Goal: Check status: Check status

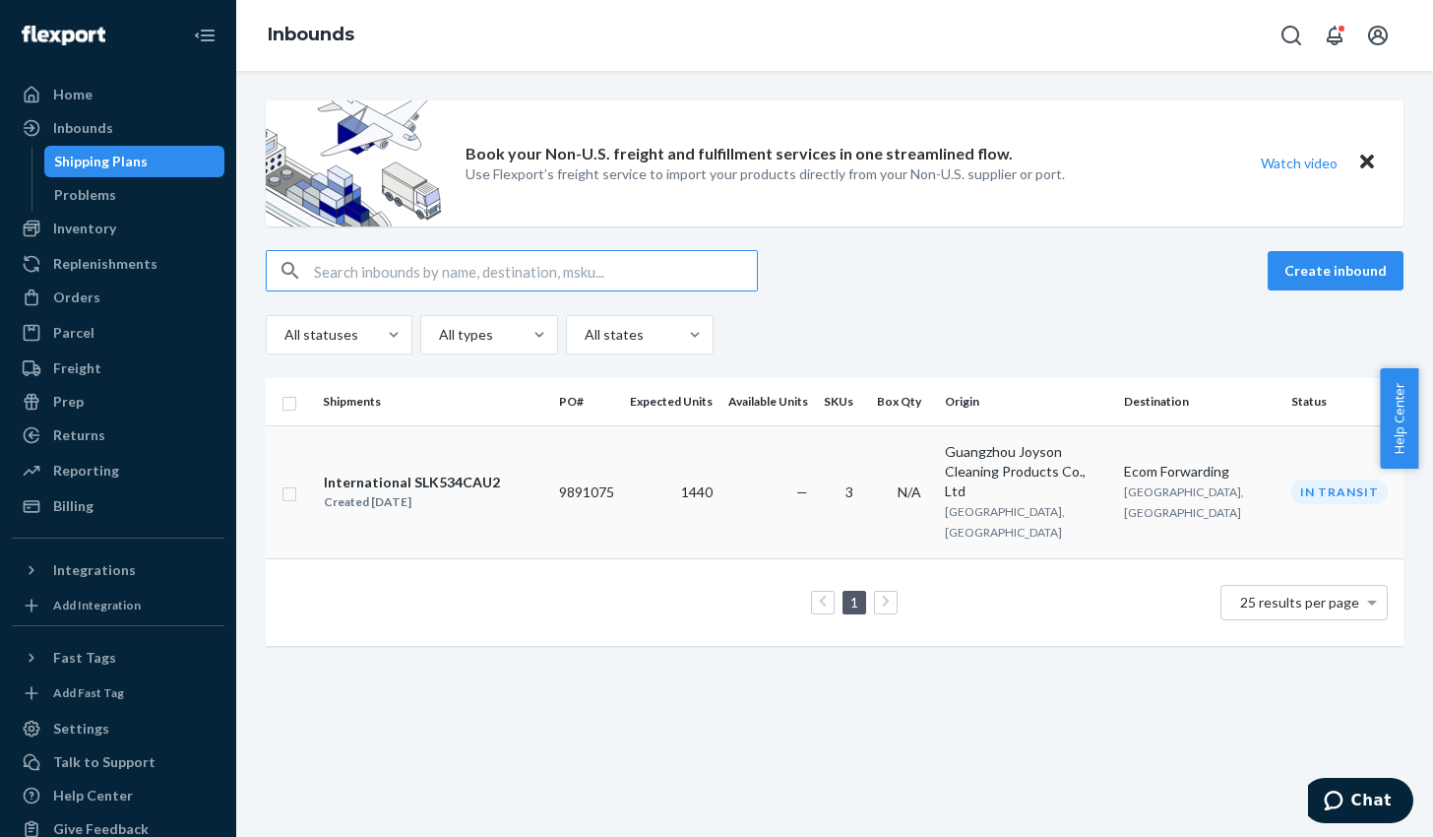
click at [1304, 479] on div "In transit" at bounding box center [1339, 491] width 96 height 25
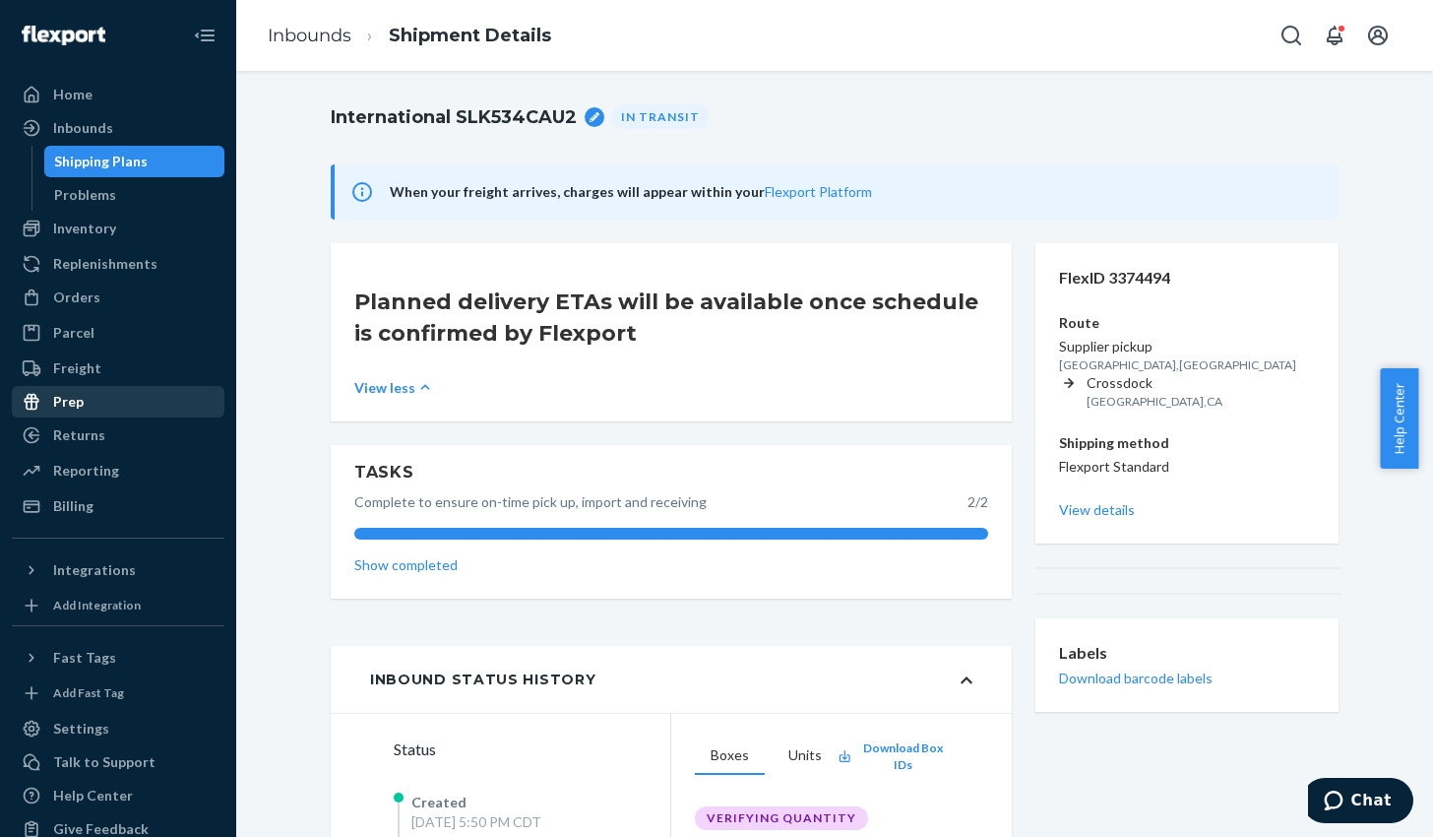
click at [91, 398] on div "Prep" at bounding box center [118, 402] width 209 height 28
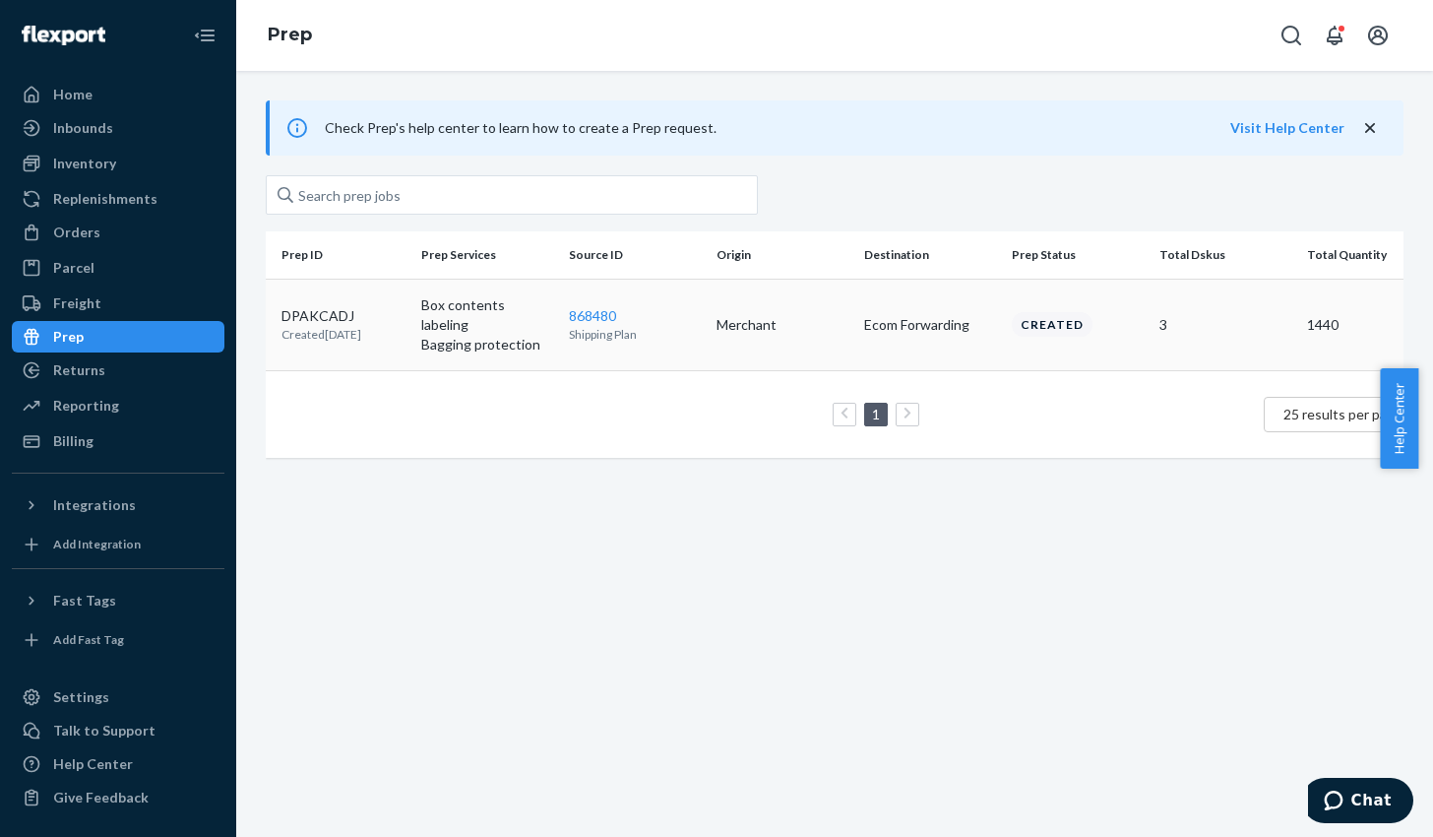
click at [539, 307] on p "Box contents labeling" at bounding box center [487, 314] width 132 height 39
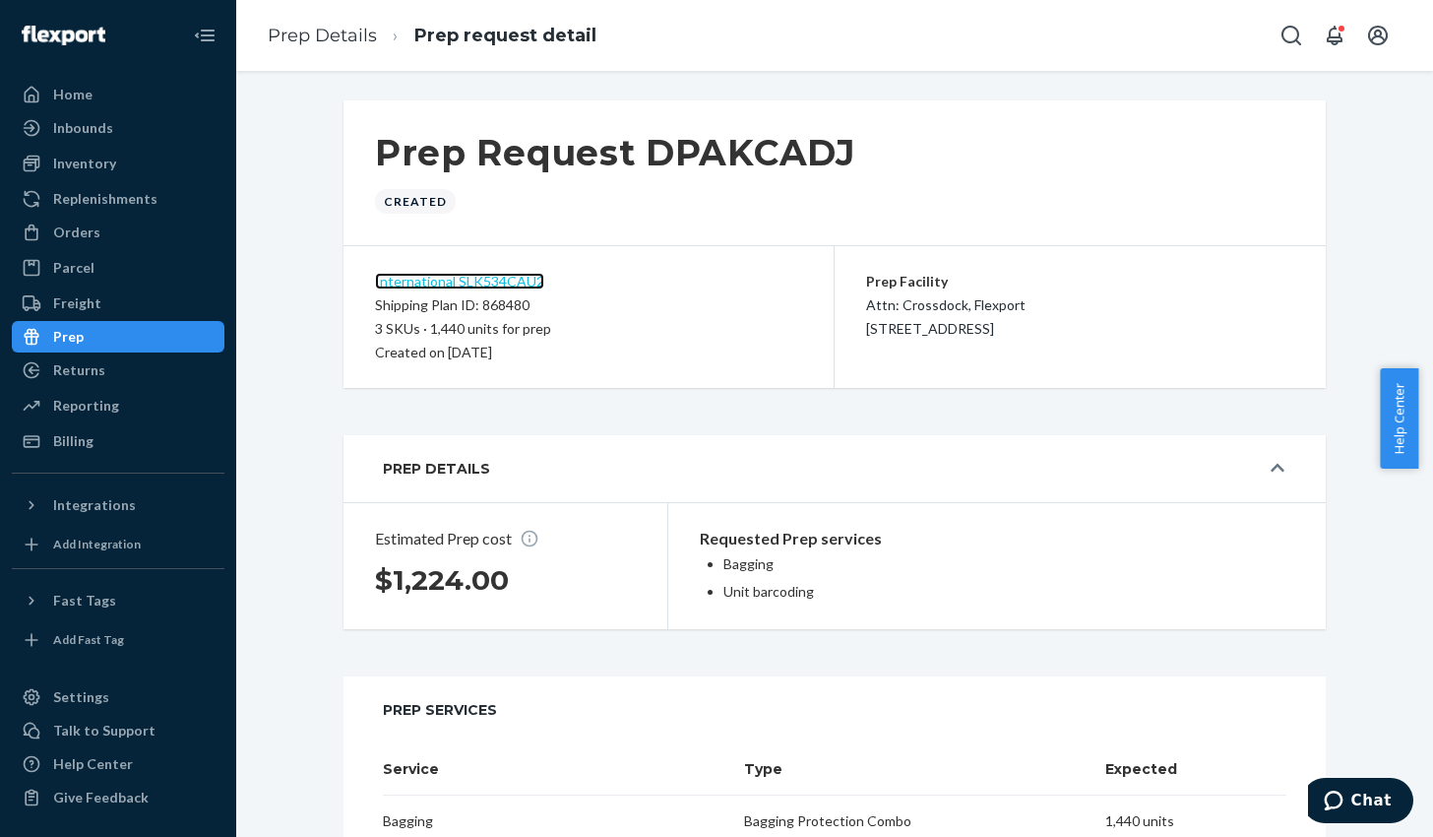
click at [490, 281] on link "International SLK534CAU2" at bounding box center [459, 281] width 169 height 17
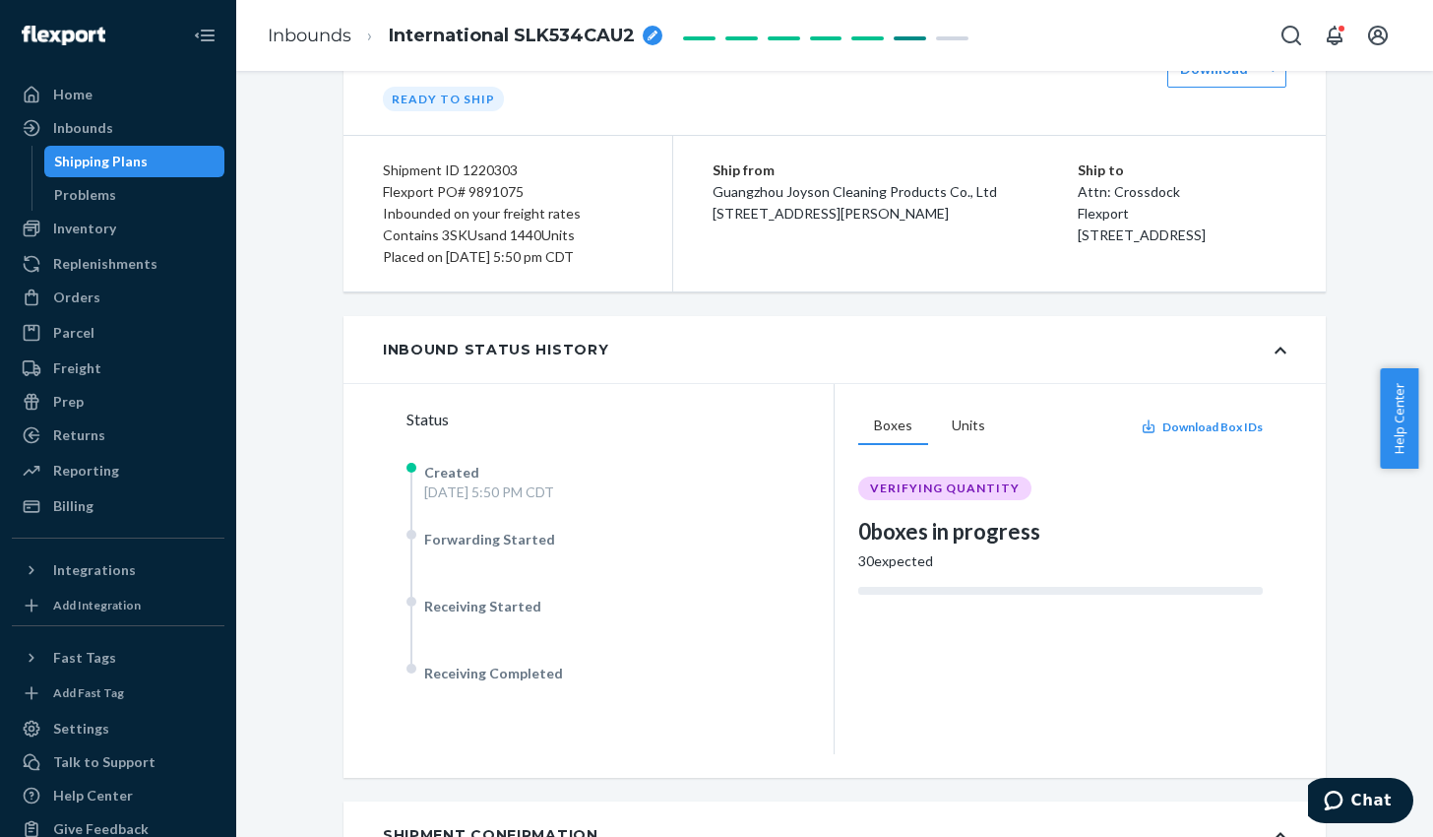
scroll to position [93, 0]
click at [93, 164] on div "Shipping Plans" at bounding box center [101, 162] width 94 height 20
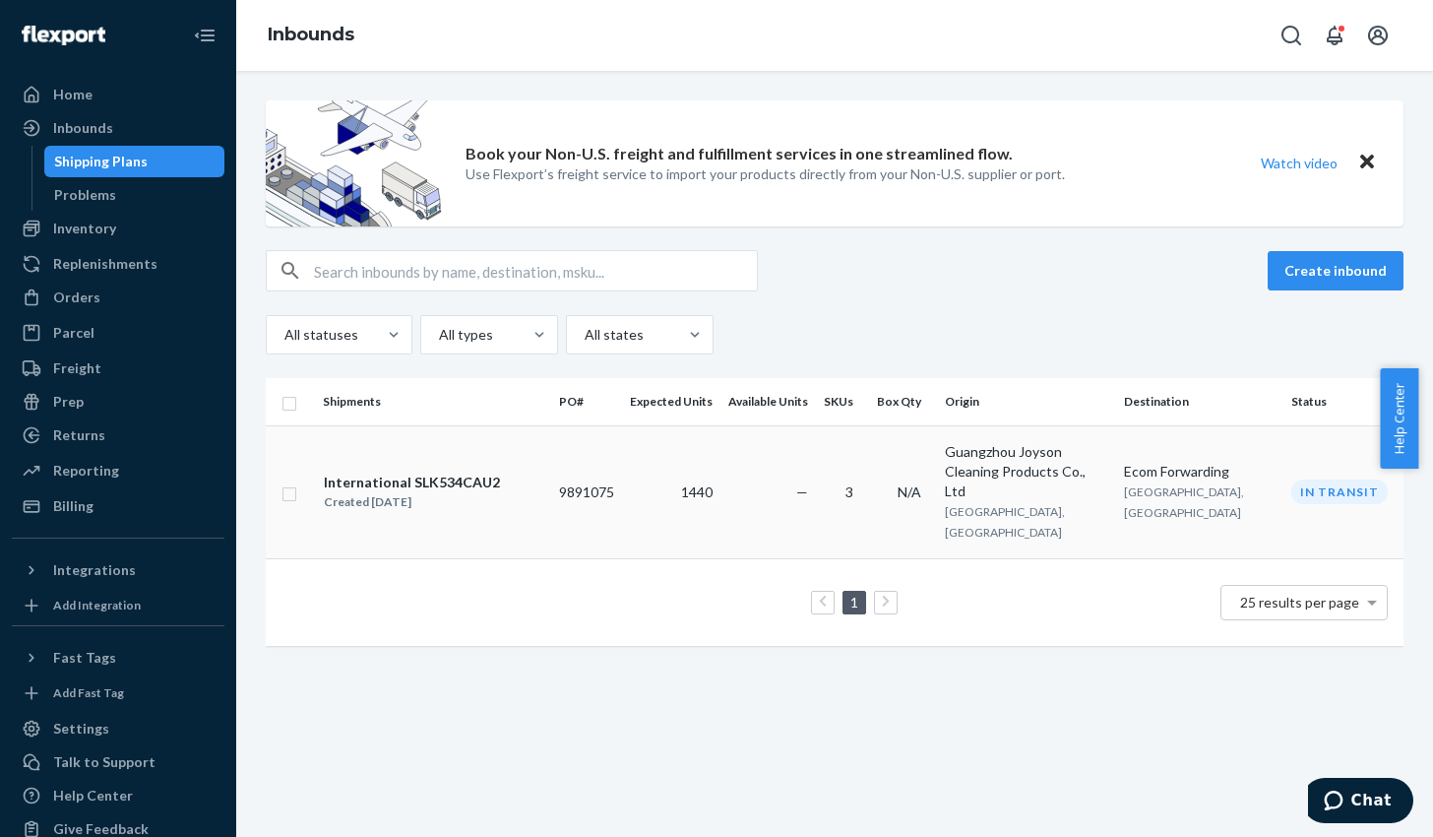
click at [1183, 471] on div "Ecom Forwarding" at bounding box center [1200, 472] width 152 height 20
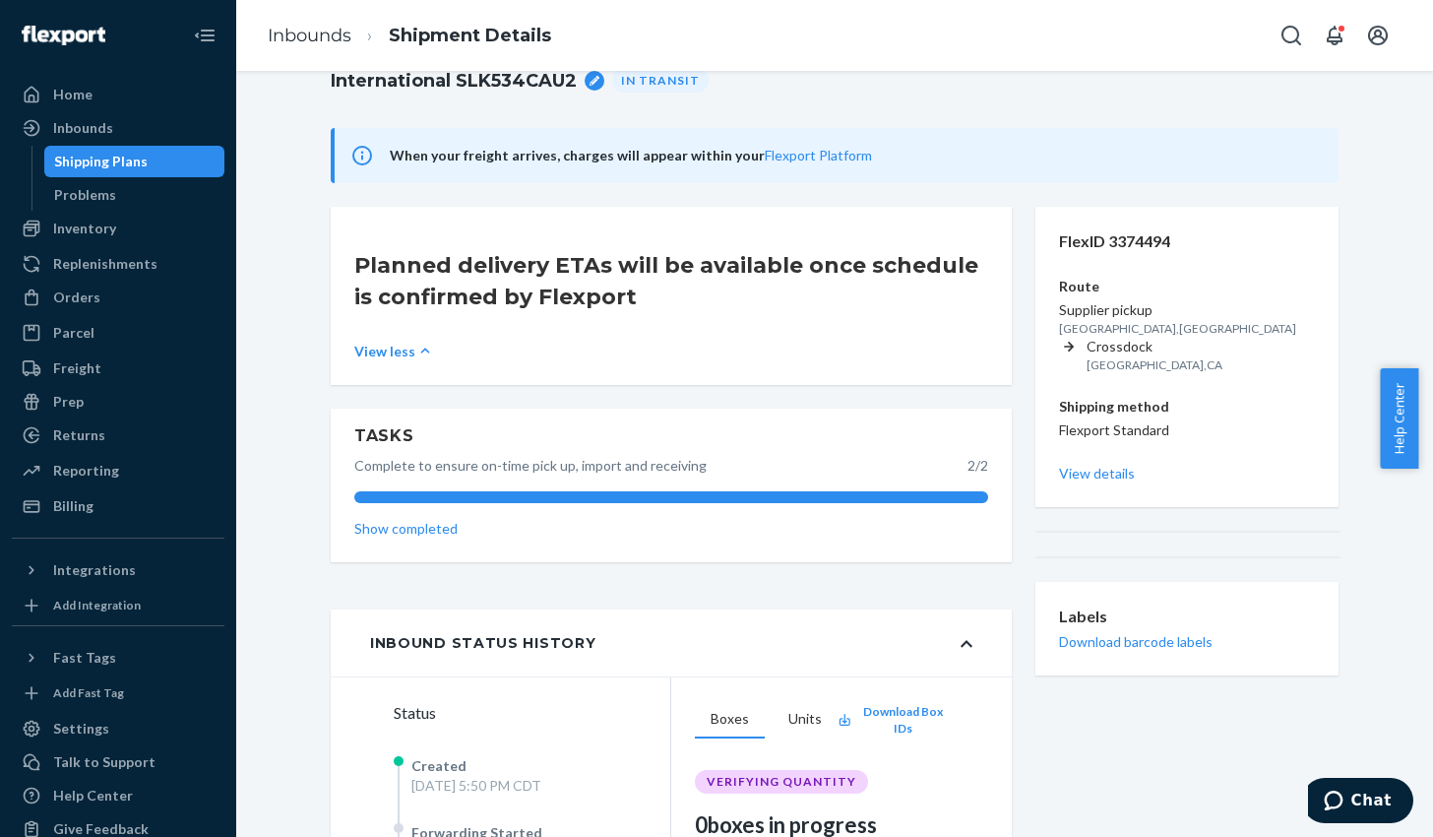
scroll to position [35, 0]
click at [396, 352] on link "View less" at bounding box center [671, 352] width 634 height 21
click at [406, 352] on icon at bounding box center [416, 352] width 20 height 20
